Goal: Communication & Community: Participate in discussion

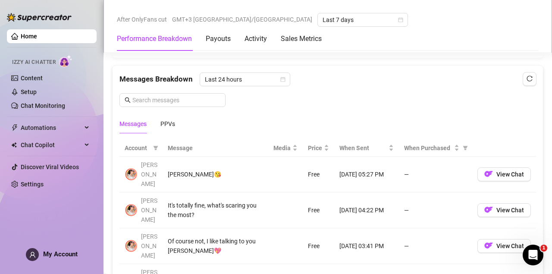
scroll to position [736, 0]
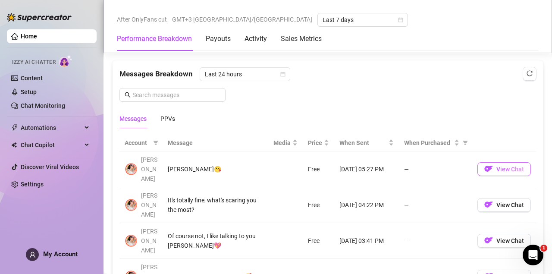
click at [498, 166] on span "View Chat" at bounding box center [510, 169] width 28 height 7
click at [501, 166] on span "View Chat" at bounding box center [510, 169] width 28 height 7
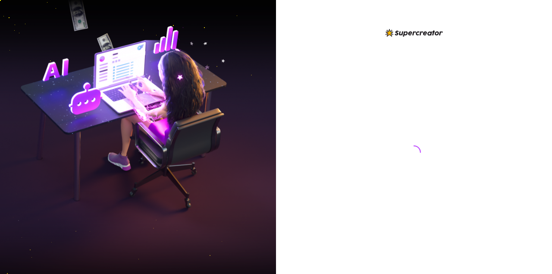
click at [383, 91] on div at bounding box center [414, 144] width 192 height 232
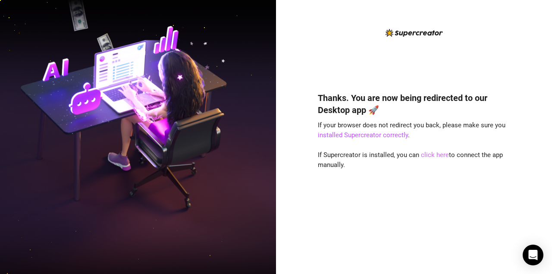
click at [434, 153] on link "click here" at bounding box center [435, 155] width 28 height 8
click at [433, 153] on link "click here" at bounding box center [435, 155] width 28 height 8
